Goal: Information Seeking & Learning: Learn about a topic

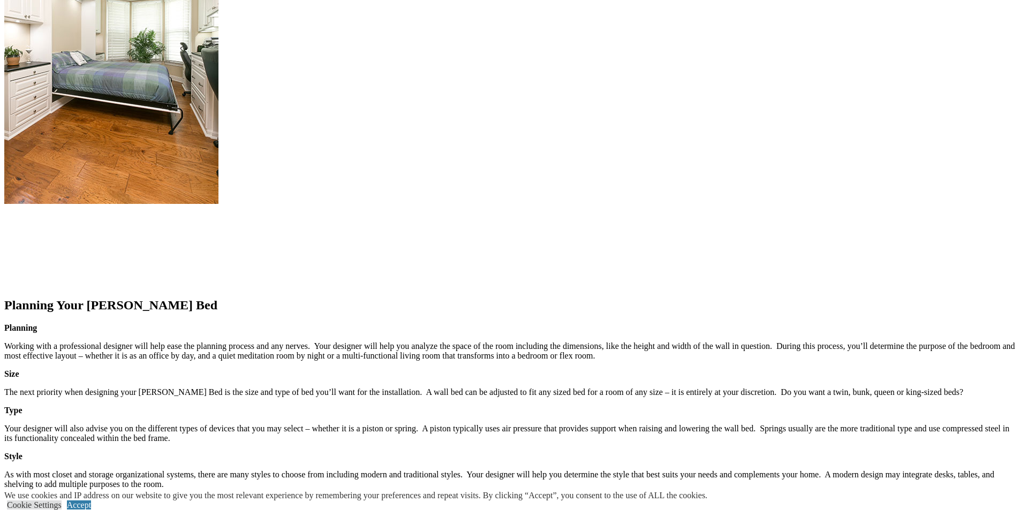
scroll to position [1552, 0]
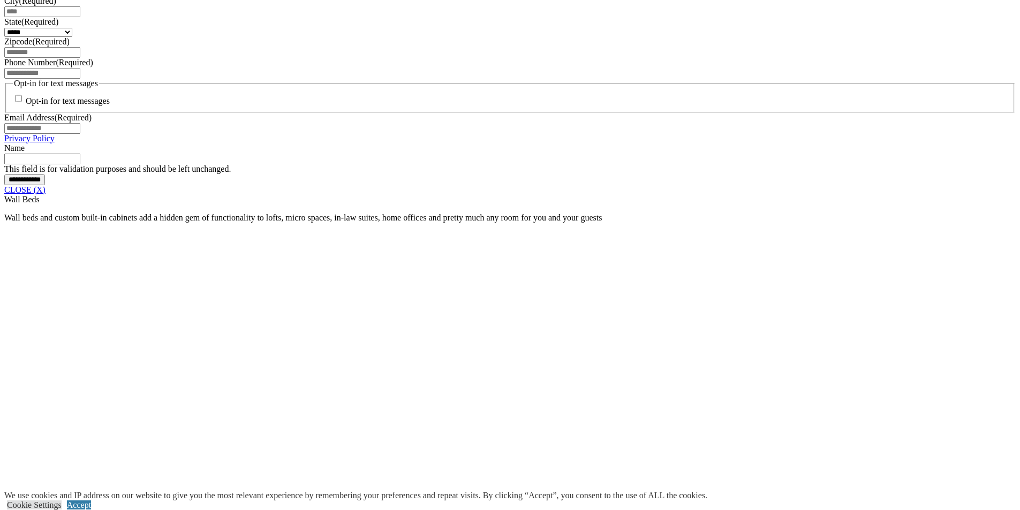
scroll to position [803, 0]
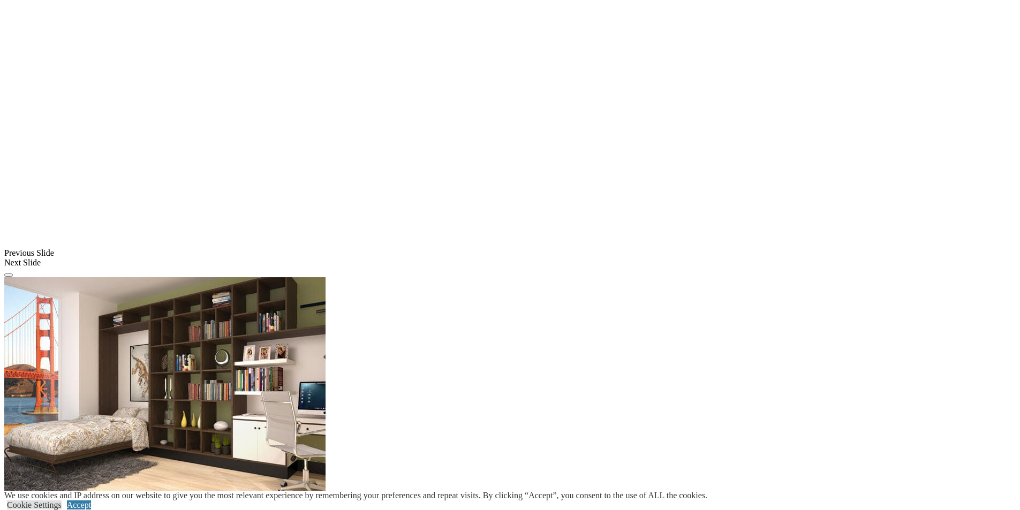
scroll to position [1178, 0]
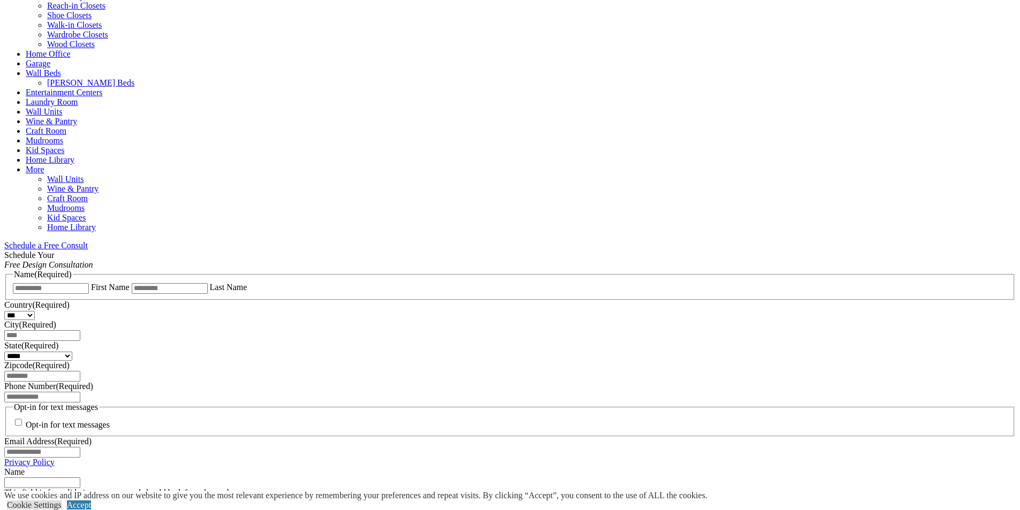
scroll to position [428, 0]
